Goal: Transaction & Acquisition: Purchase product/service

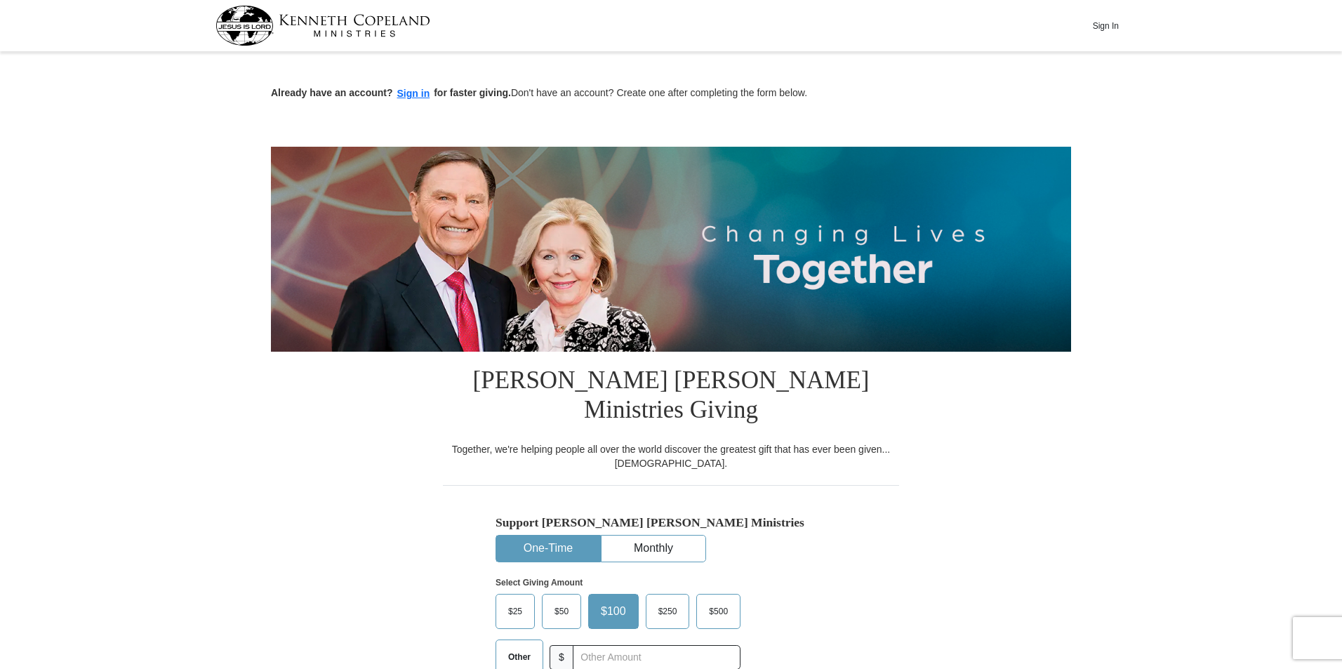
click at [563, 601] on span "$50" at bounding box center [561, 611] width 28 height 21
click at [0, 0] on input "$50" at bounding box center [0, 0] width 0 height 0
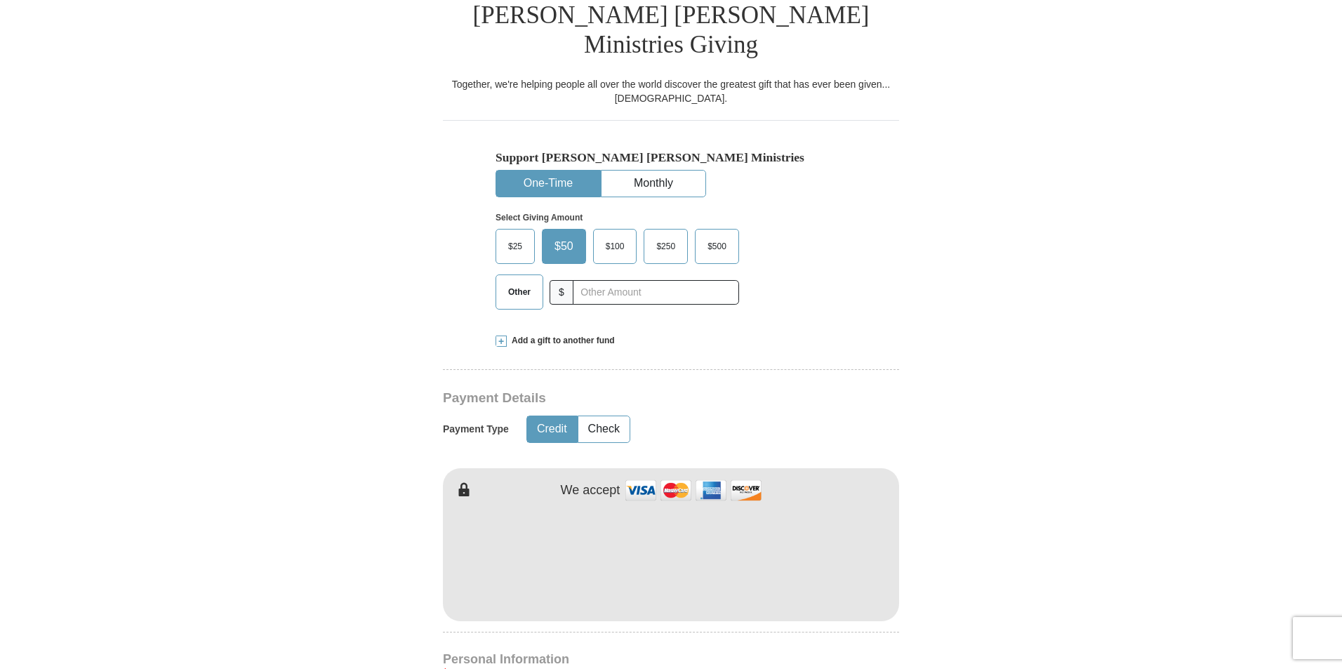
scroll to position [368, 0]
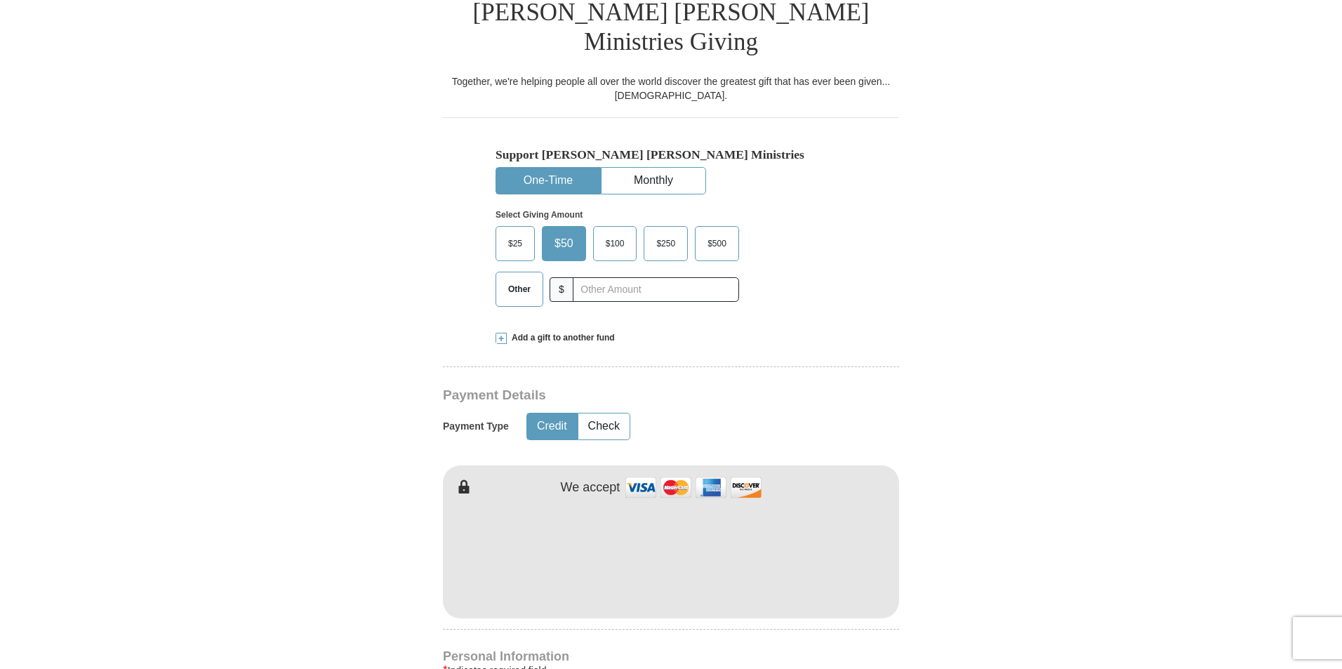
click at [606, 233] on span "$100" at bounding box center [615, 243] width 33 height 21
click at [0, 0] on input "$100" at bounding box center [0, 0] width 0 height 0
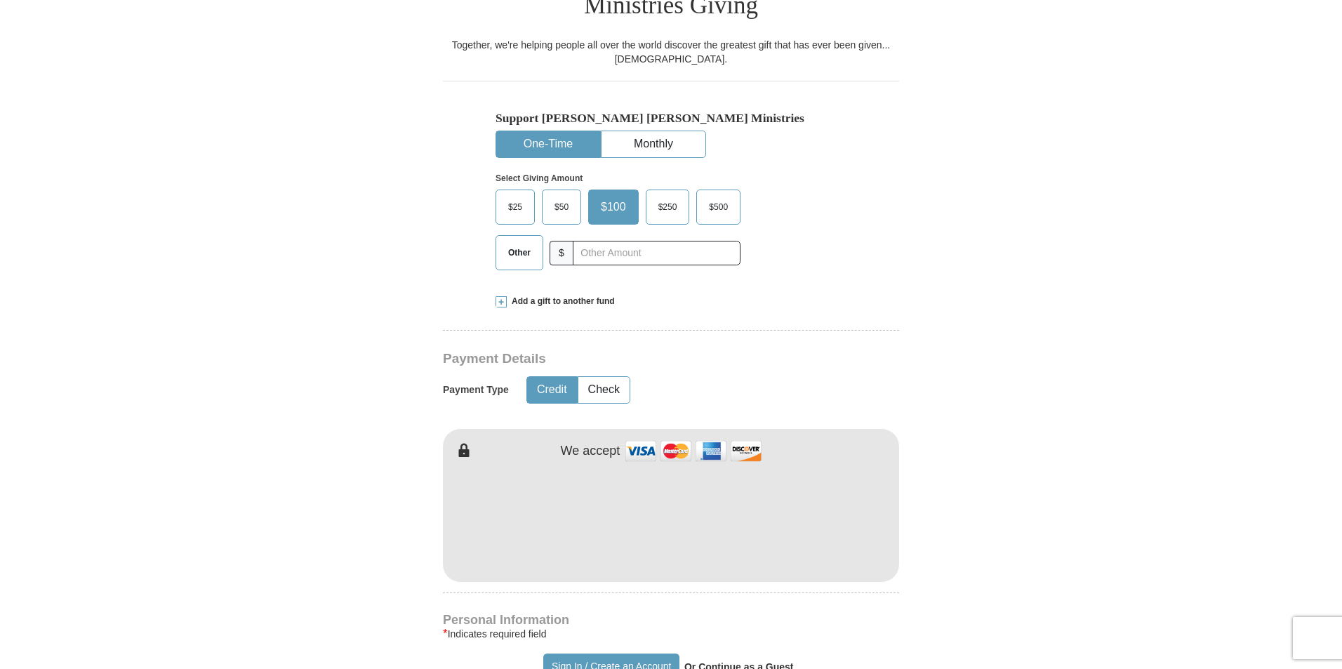
scroll to position [467, 0]
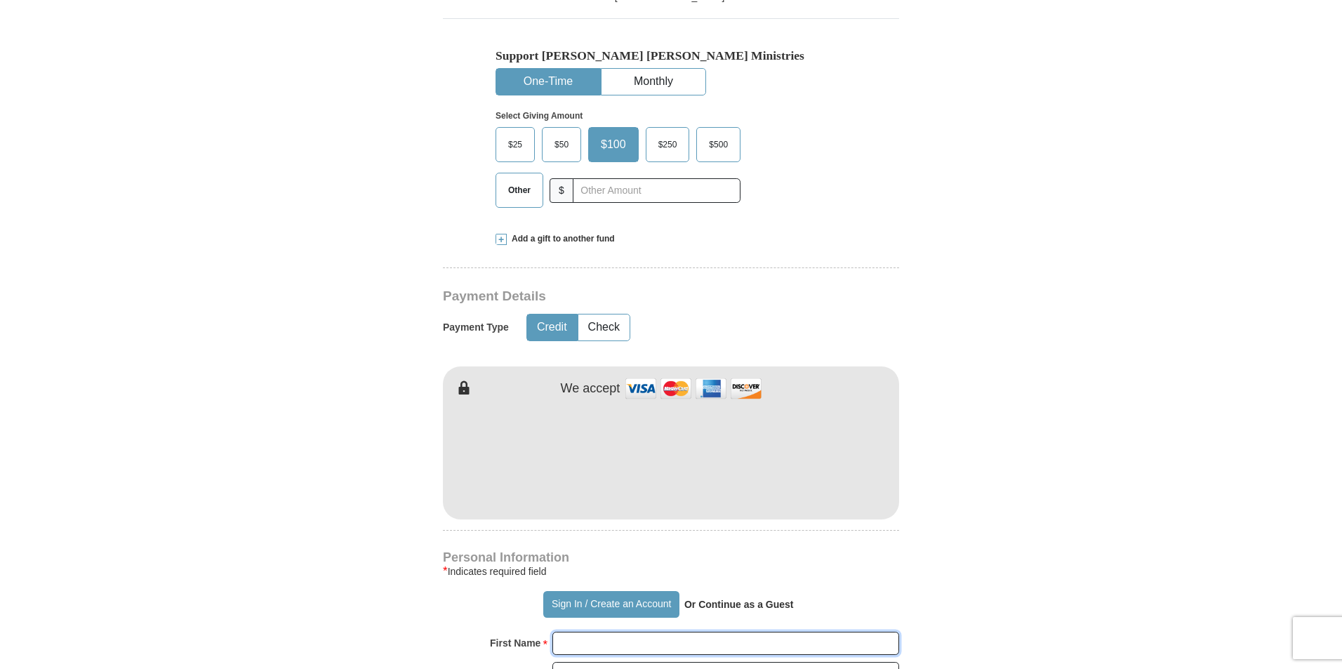
type input "Jacqueline"
type input "Riddick"
click at [930, 402] on form "Already have an account? Sign in for faster giving. Don't have an account? Crea…" at bounding box center [671, 469] width 800 height 1760
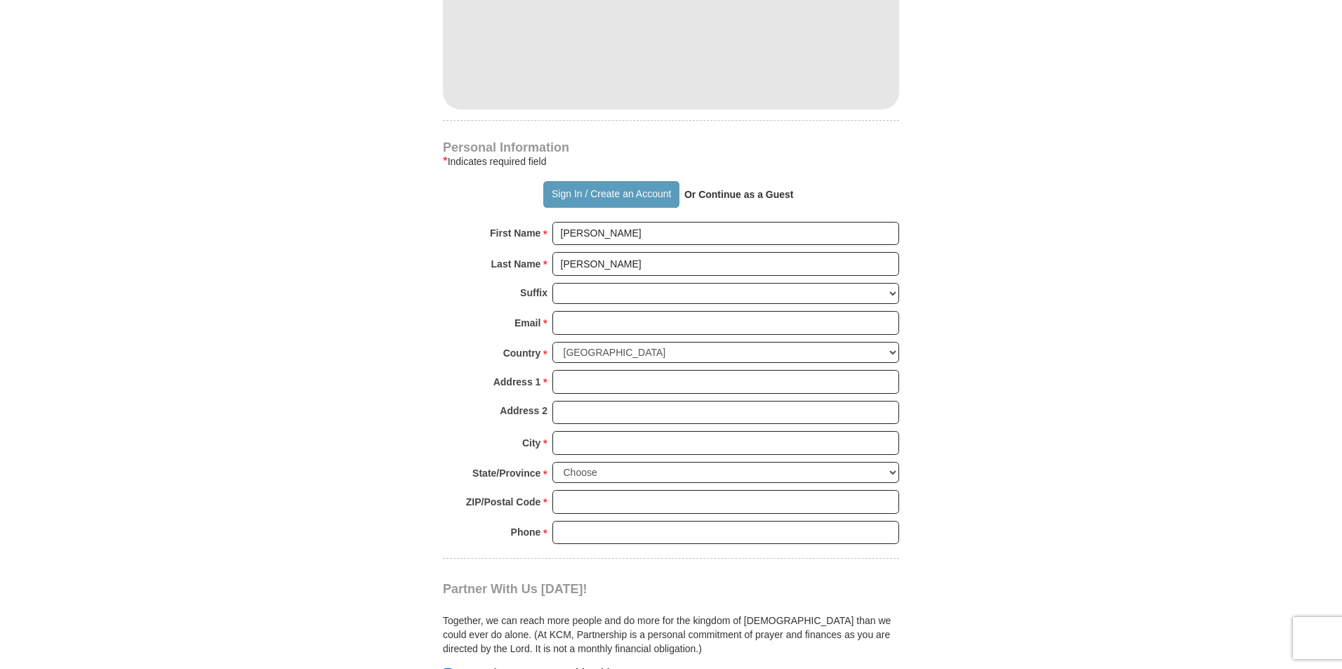
scroll to position [882, 0]
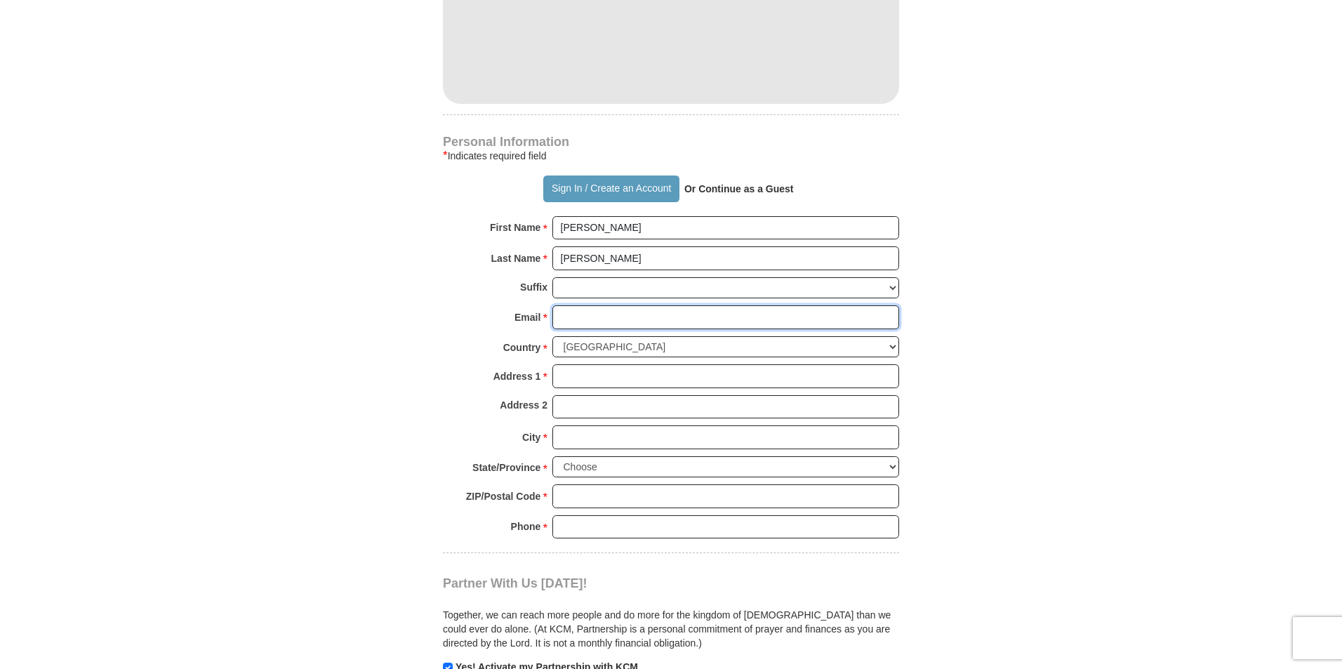
click at [587, 305] on input "Email *" at bounding box center [725, 317] width 347 height 24
type input "jackieriddick@hotmail.com"
type input "4601 Colt Arch"
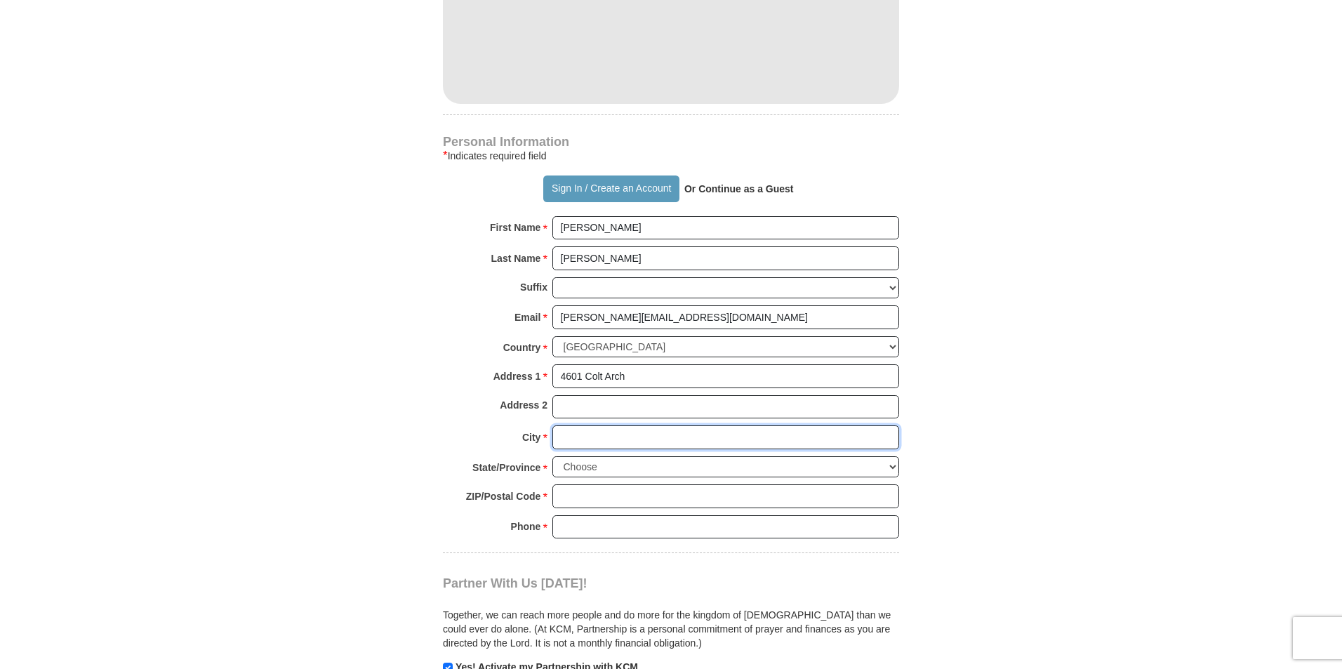
type input "Chesapeake"
select select "VA"
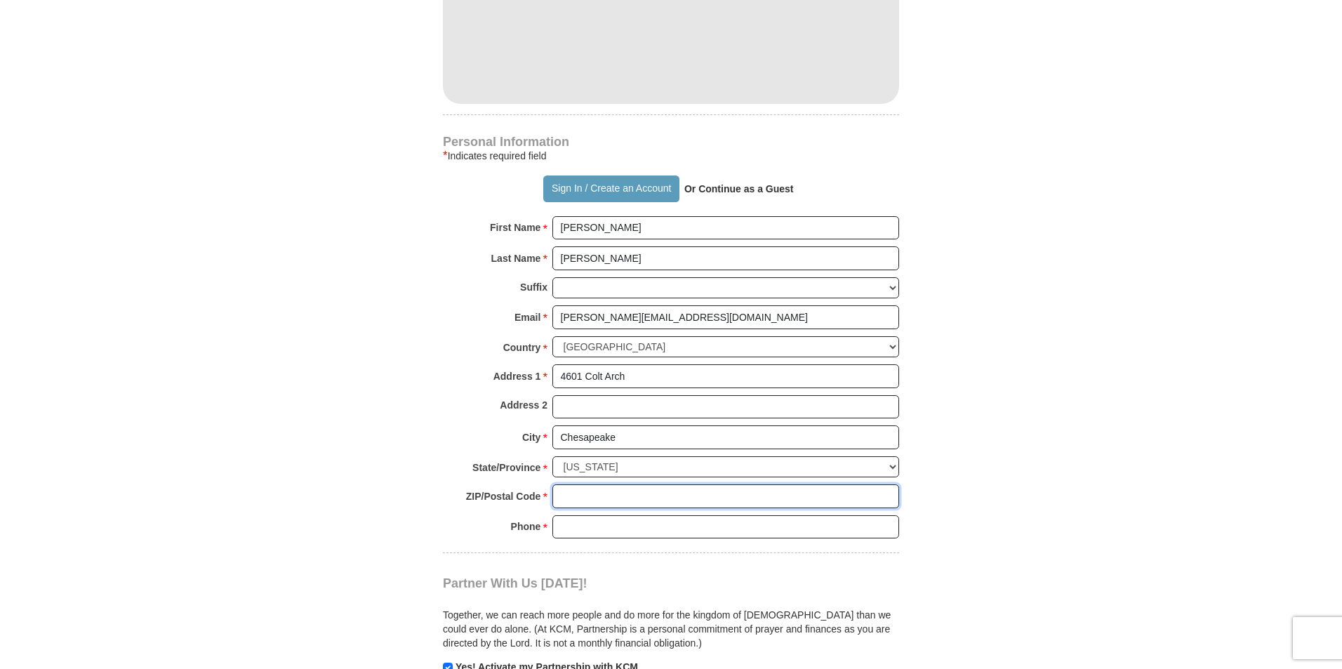
type input "23321"
type input "7579450277"
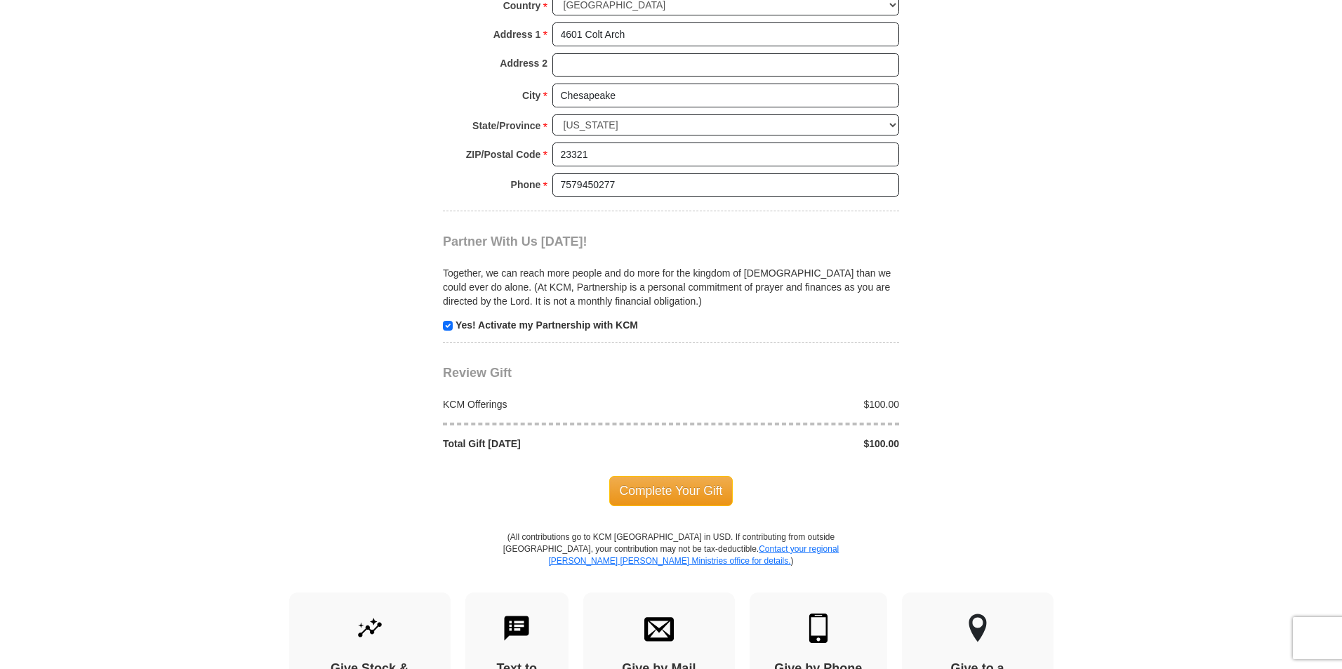
scroll to position [1227, 0]
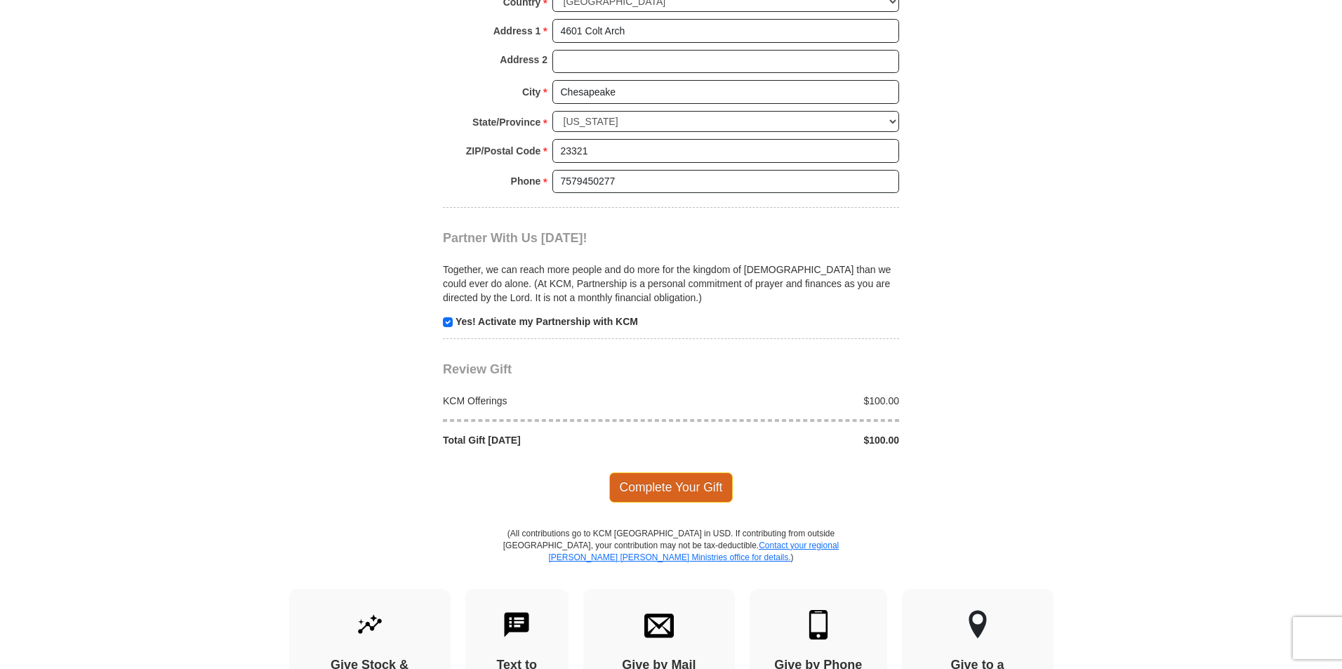
click at [674, 472] on span "Complete Your Gift" at bounding box center [671, 486] width 124 height 29
